Goal: Transaction & Acquisition: Purchase product/service

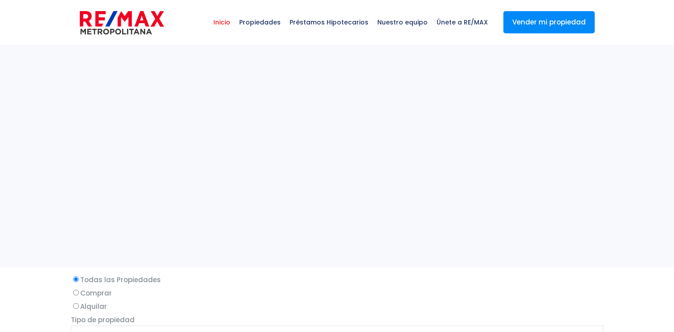
select select
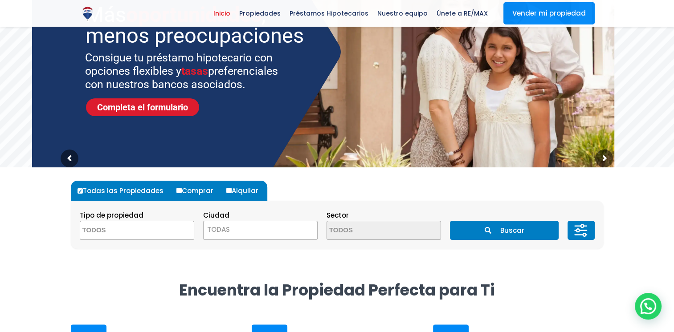
scroll to position [104, 0]
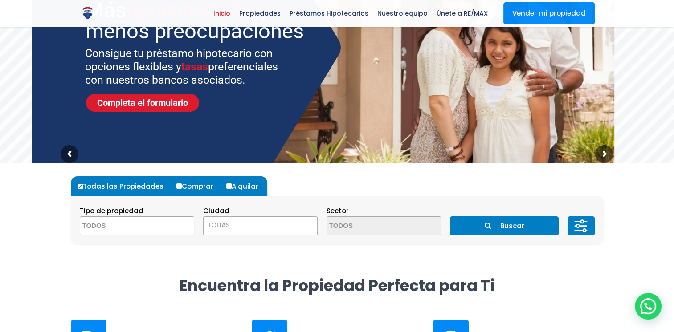
click at [176, 186] on input "Comprar" at bounding box center [178, 185] width 5 height 5
radio input "true"
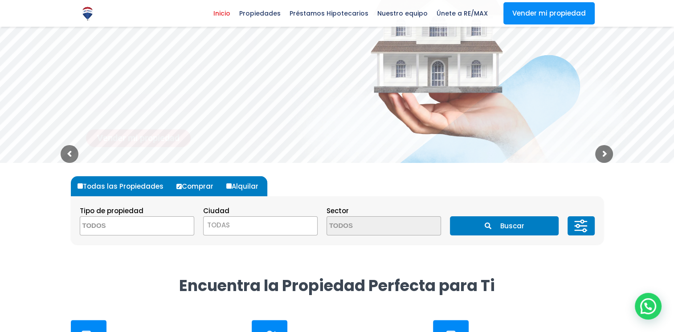
click at [145, 224] on textarea "Search" at bounding box center [123, 226] width 86 height 19
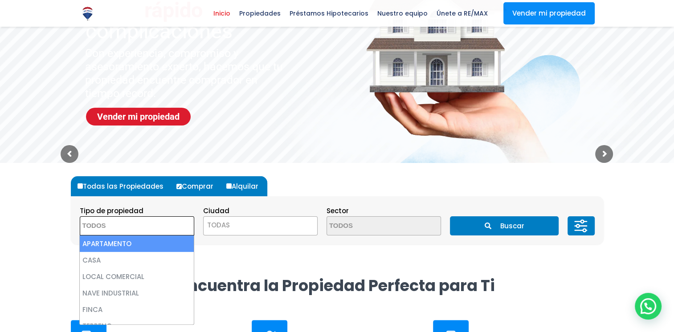
select select "apartment"
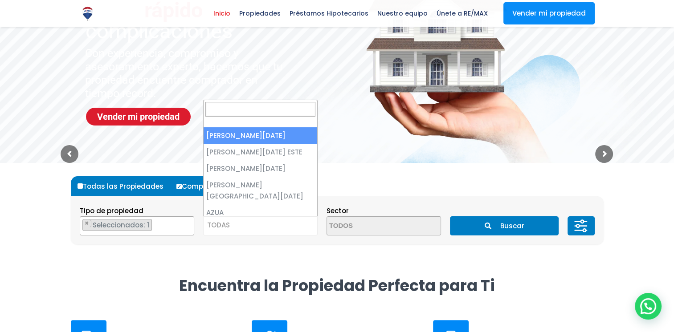
click at [248, 222] on span "TODAS" at bounding box center [260, 225] width 114 height 12
select select "1"
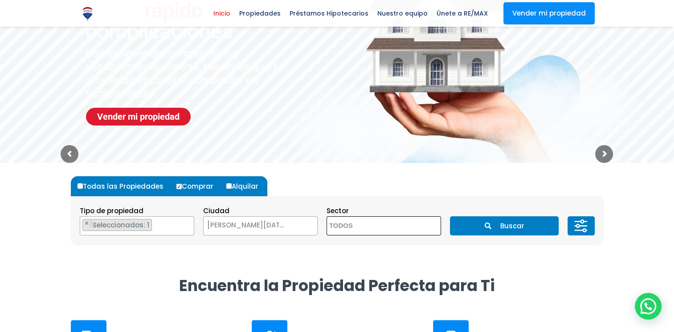
click at [377, 228] on textarea "Search" at bounding box center [370, 226] width 86 height 19
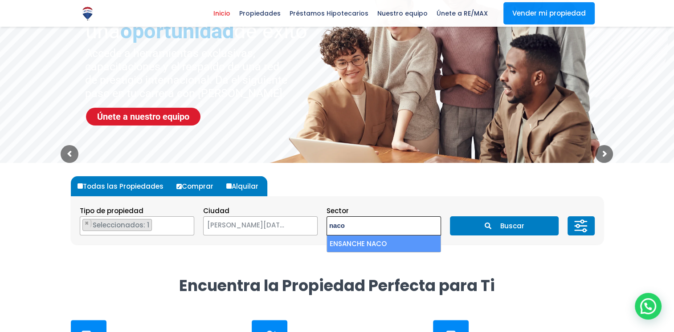
type textarea "naco"
select select "182"
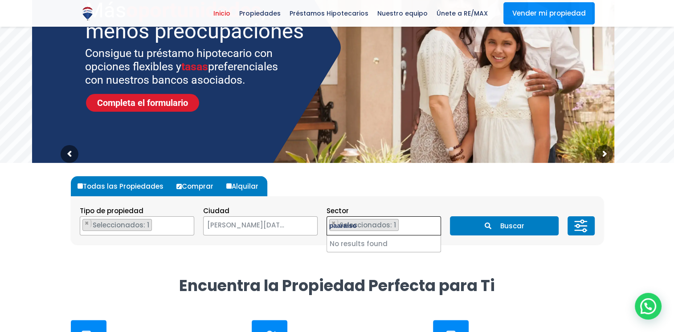
type textarea "paaraiso"
click at [403, 227] on ul "× Seleccionados: 1" at bounding box center [378, 226] width 102 height 19
select select
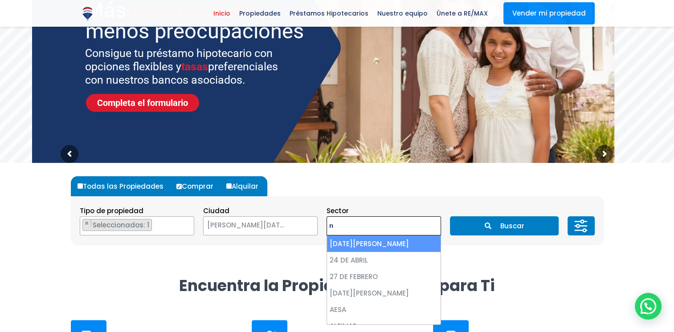
click at [404, 221] on textarea "n" at bounding box center [370, 226] width 86 height 19
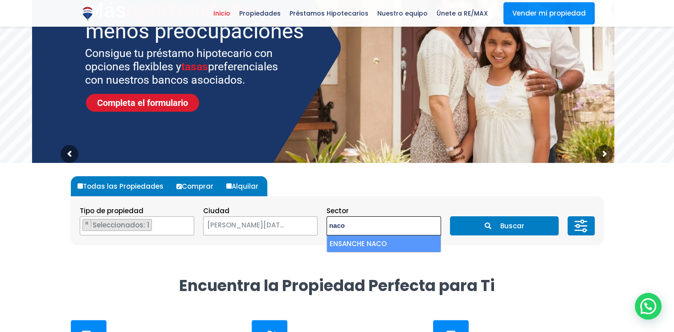
type textarea "naco"
select select "182"
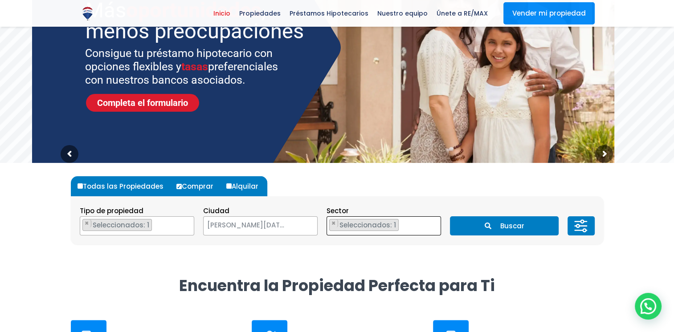
click at [424, 221] on ul "× Seleccionados: 1" at bounding box center [378, 226] width 102 height 19
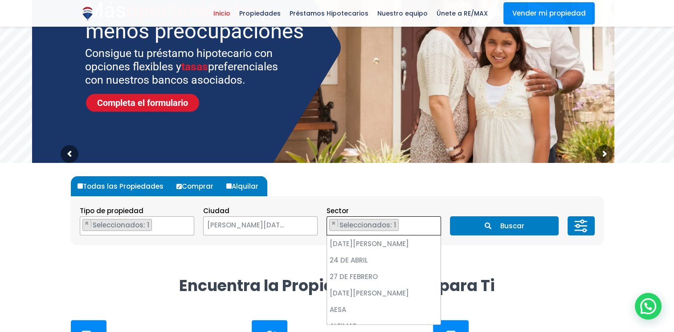
scroll to position [1307, 0]
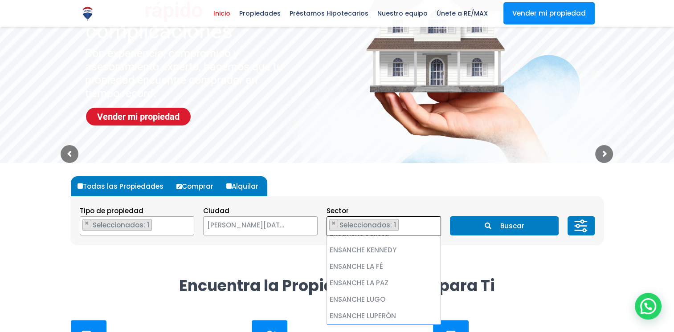
select select
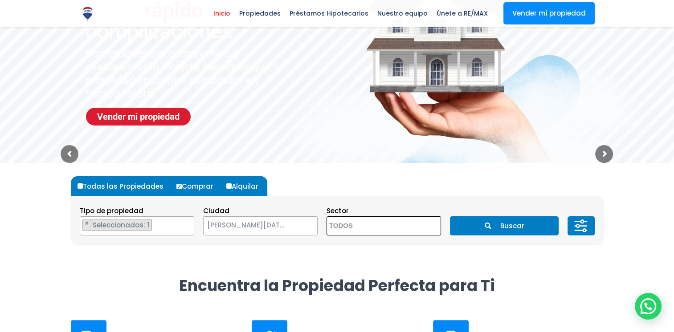
click at [378, 230] on textarea "Search" at bounding box center [370, 226] width 86 height 19
type textarea "naco"
select select "182"
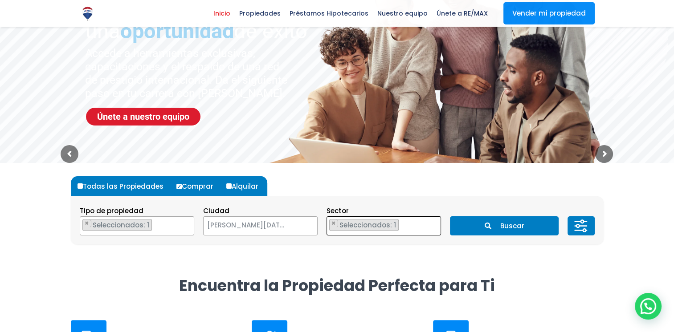
click at [342, 227] on span "Seleccionados: 1" at bounding box center [368, 224] width 60 height 9
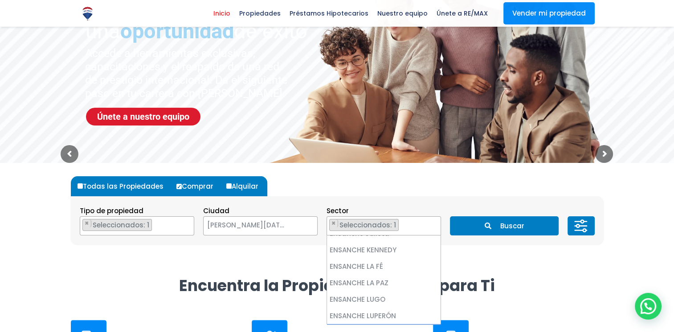
select select
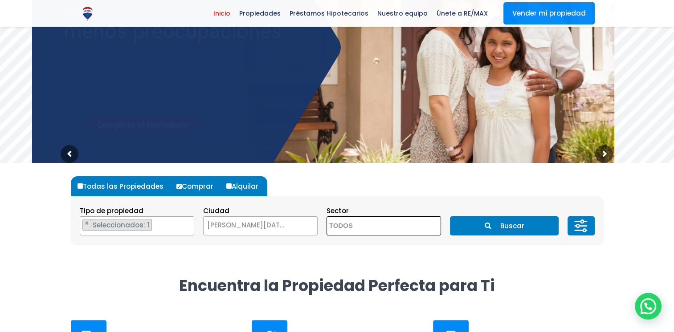
click at [421, 224] on span at bounding box center [383, 225] width 114 height 19
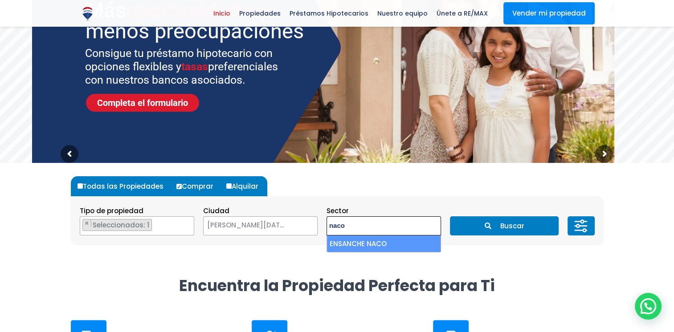
type textarea "naco"
select select "182"
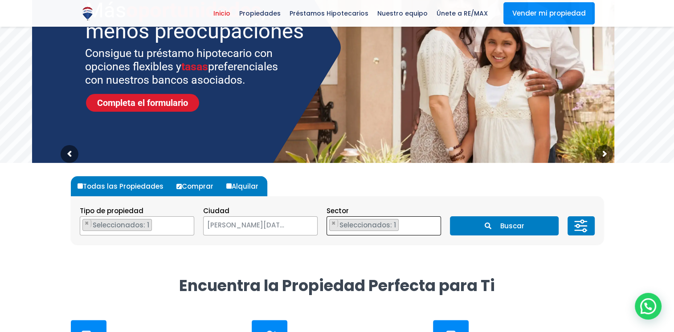
click at [513, 226] on button "Buscar" at bounding box center [504, 225] width 109 height 19
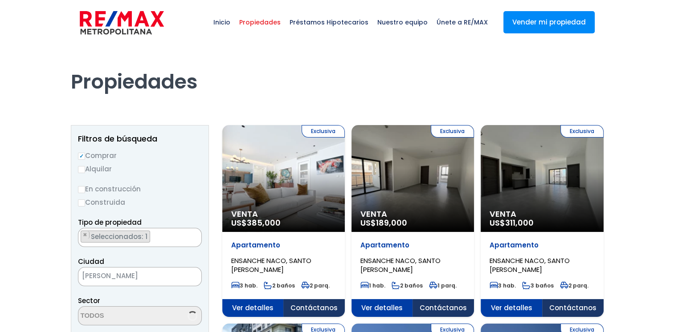
select select "182"
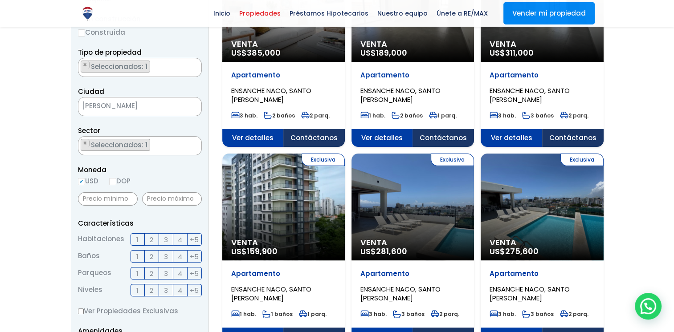
scroll to position [171, 0]
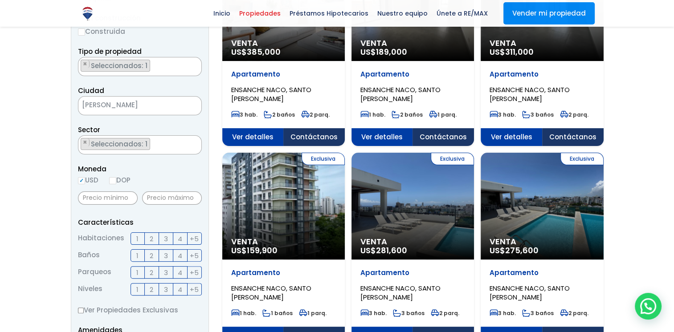
click at [167, 237] on span "3" at bounding box center [166, 238] width 4 height 11
click at [0, 0] on input "3" at bounding box center [0, 0] width 0 height 0
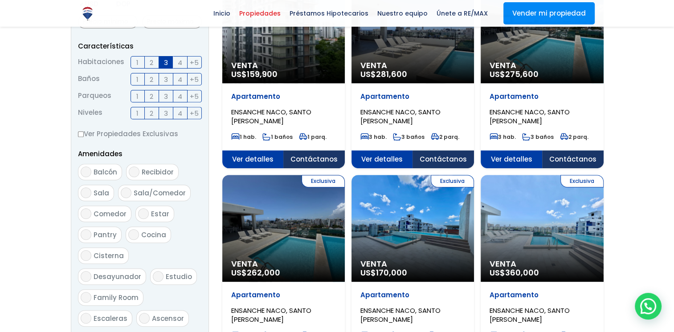
scroll to position [348, 0]
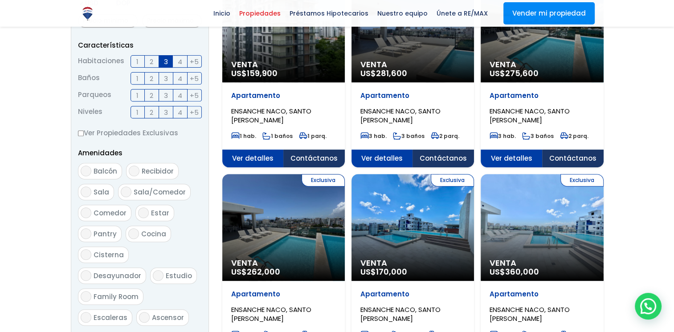
click at [86, 169] on input "Balcón" at bounding box center [86, 171] width 11 height 11
checkbox input "true"
click at [141, 312] on input "Ascensor" at bounding box center [144, 317] width 11 height 11
checkbox input "true"
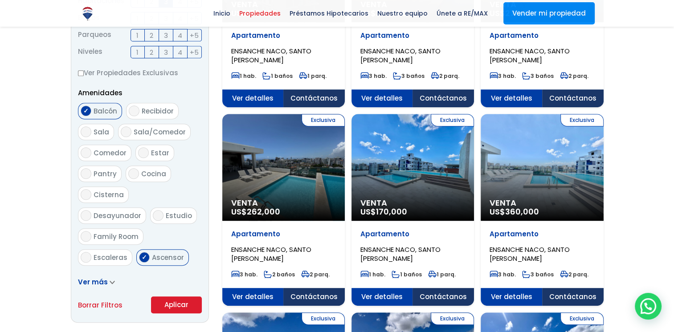
scroll to position [413, 0]
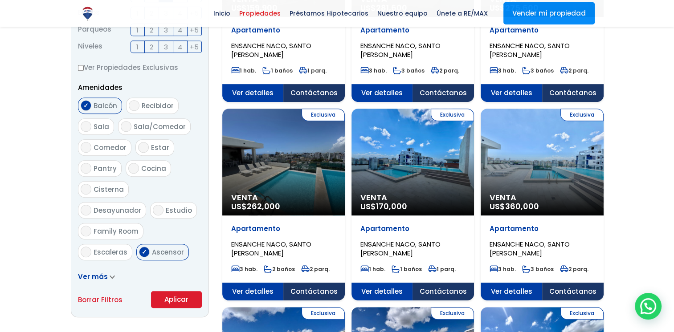
click at [177, 300] on button "Aplicar" at bounding box center [176, 299] width 51 height 17
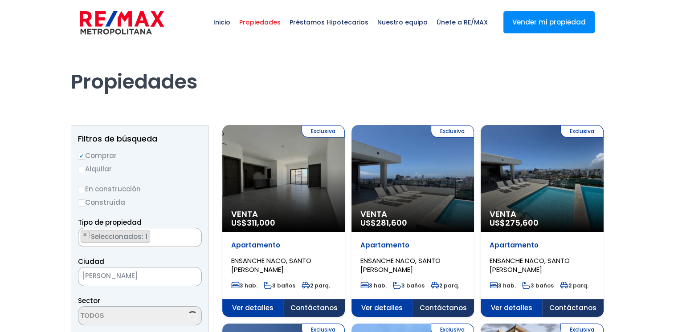
select select "182"
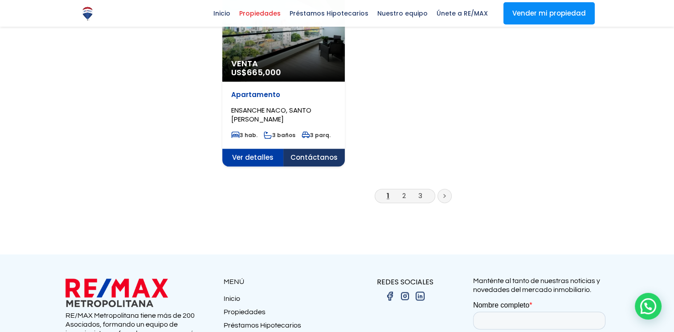
scroll to position [1146, 0]
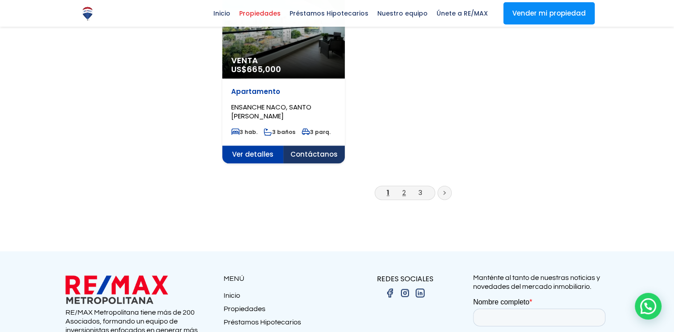
click at [404, 195] on link "2" at bounding box center [404, 192] width 4 height 9
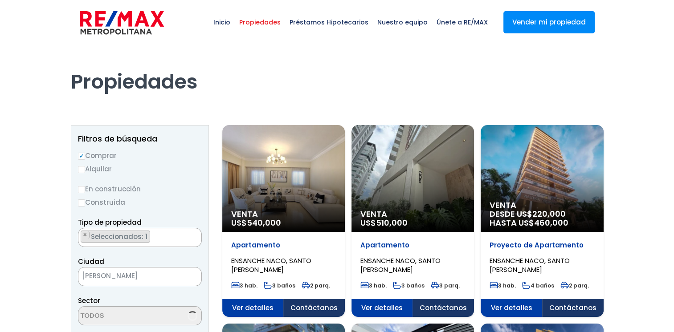
scroll to position [826, 0]
select select "182"
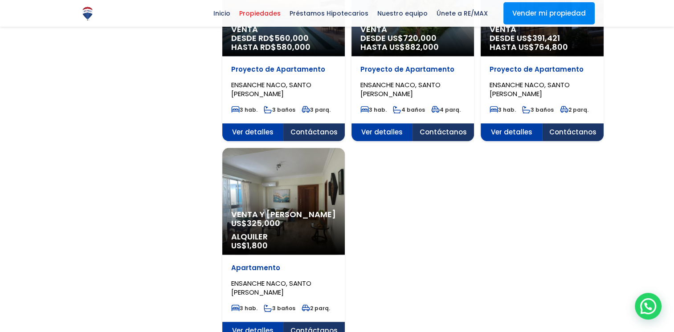
scroll to position [970, 0]
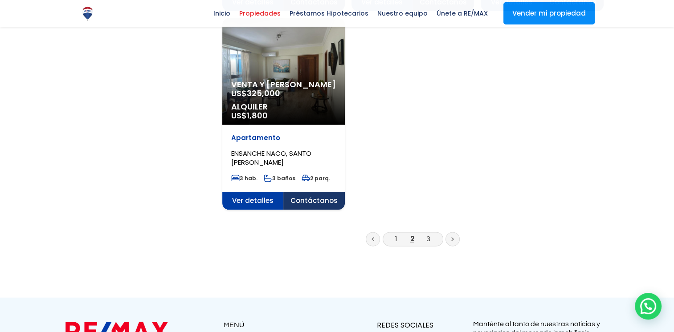
scroll to position [1101, 0]
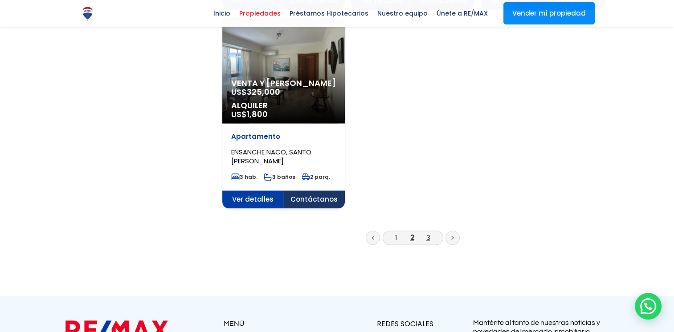
click at [427, 236] on link "3" at bounding box center [428, 237] width 4 height 9
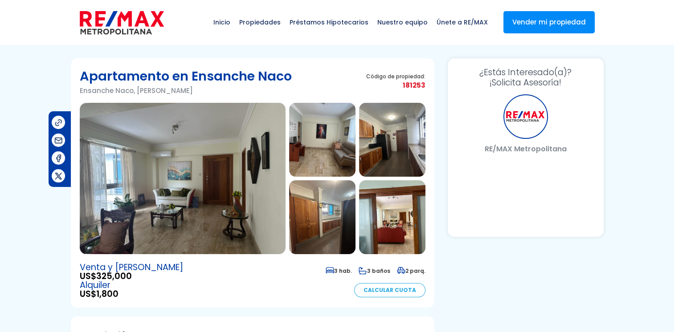
select select "DO"
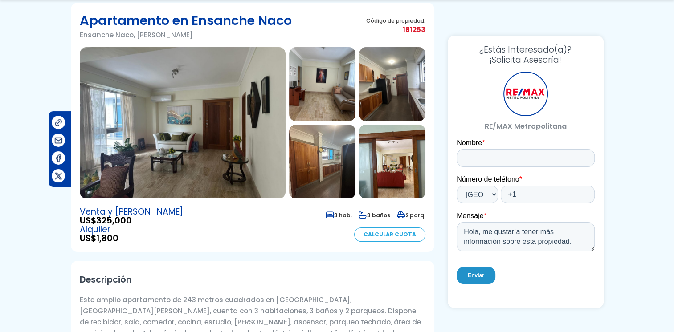
scroll to position [58, 0]
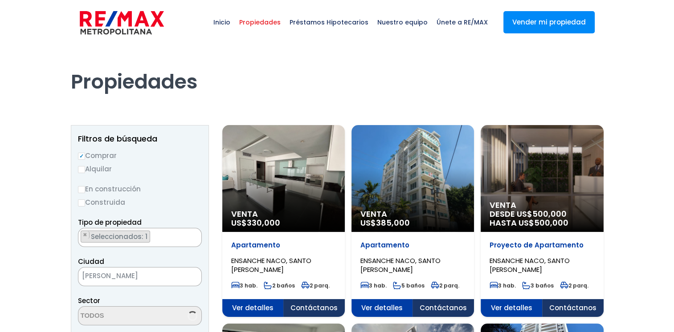
scroll to position [826, 0]
select select "182"
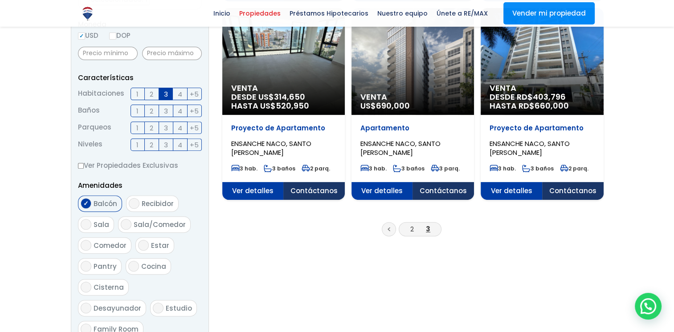
scroll to position [317, 0]
